Goal: Task Accomplishment & Management: Use online tool/utility

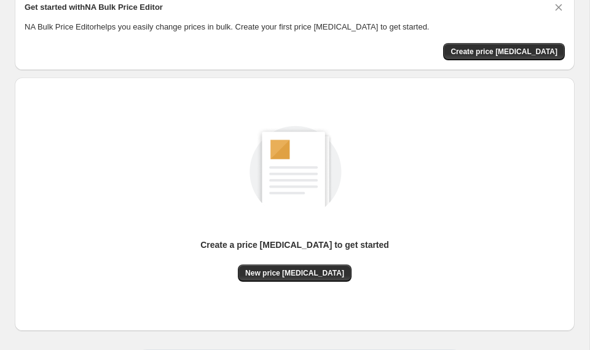
scroll to position [111, 0]
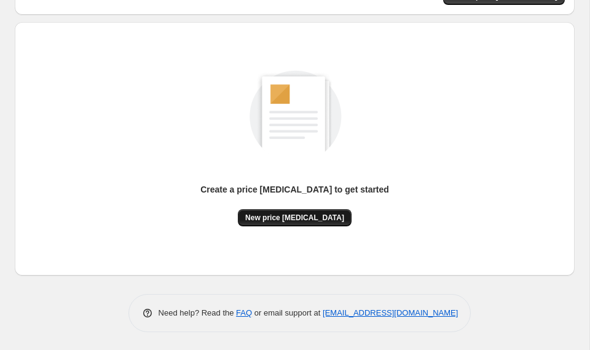
click at [311, 219] on span "New price [MEDICAL_DATA]" at bounding box center [294, 218] width 99 height 10
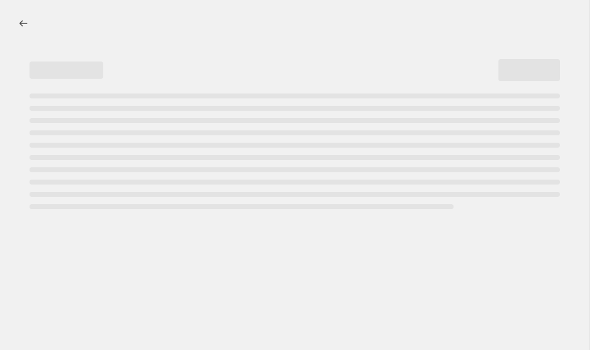
select select "percentage"
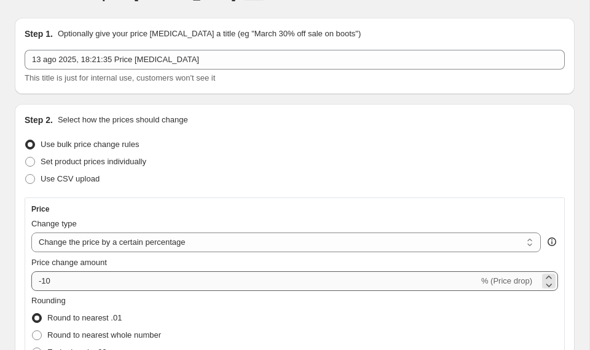
scroll to position [82, 0]
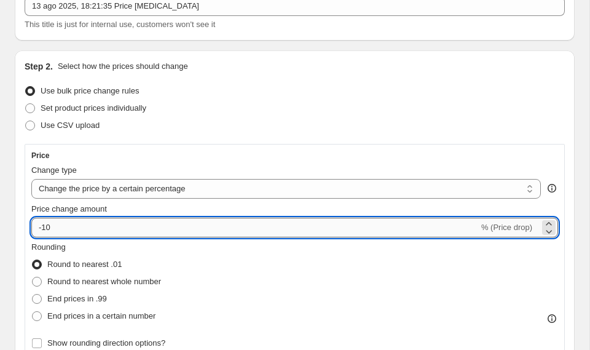
click at [178, 224] on input "-10" at bounding box center [254, 227] width 447 height 20
type input "-1"
type input "-30"
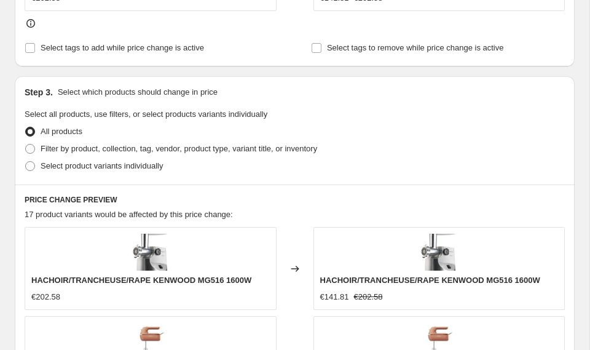
scroll to position [1301, 0]
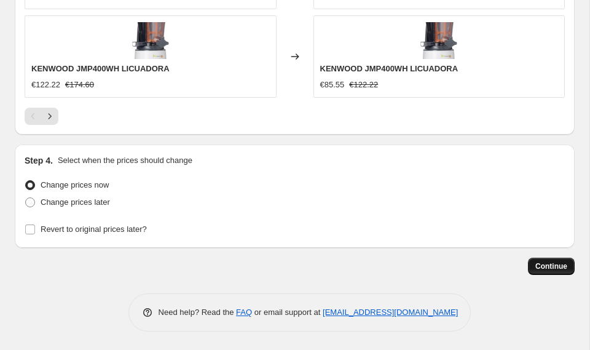
click at [544, 268] on span "Continue" at bounding box center [551, 266] width 32 height 10
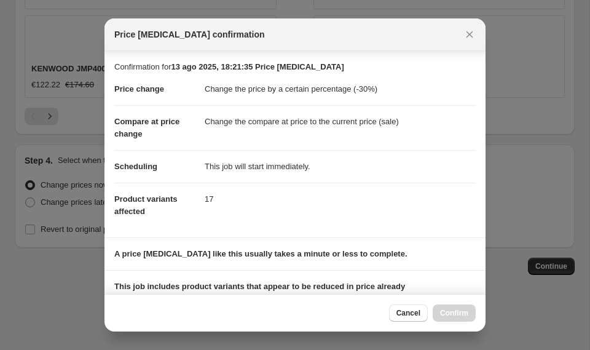
scroll to position [168, 0]
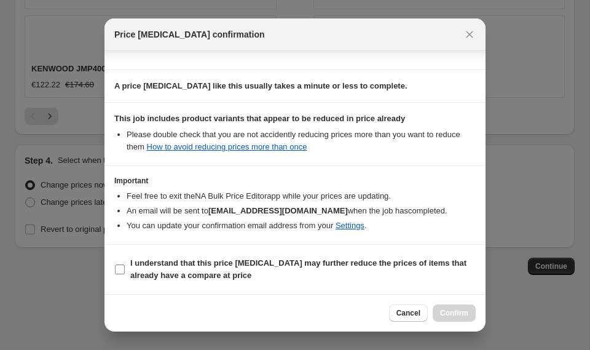
click at [312, 281] on label "I understand that this price [MEDICAL_DATA] may further reduce the prices of it…" at bounding box center [294, 268] width 361 height 29
click at [125, 274] on input "I understand that this price [MEDICAL_DATA] may further reduce the prices of it…" at bounding box center [120, 269] width 10 height 10
checkbox input "true"
click at [456, 322] on div "Cancel Confirm" at bounding box center [294, 312] width 381 height 37
click at [449, 309] on span "Confirm" at bounding box center [454, 313] width 28 height 10
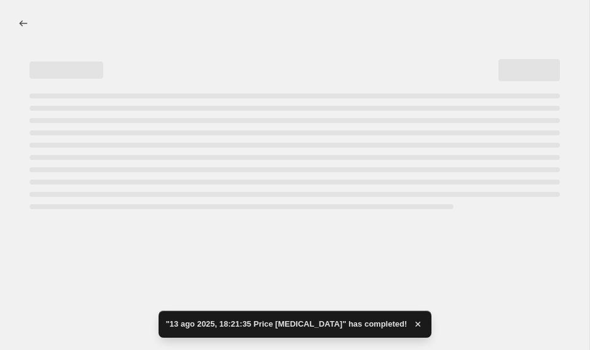
select select "percentage"
